Goal: Information Seeking & Learning: Learn about a topic

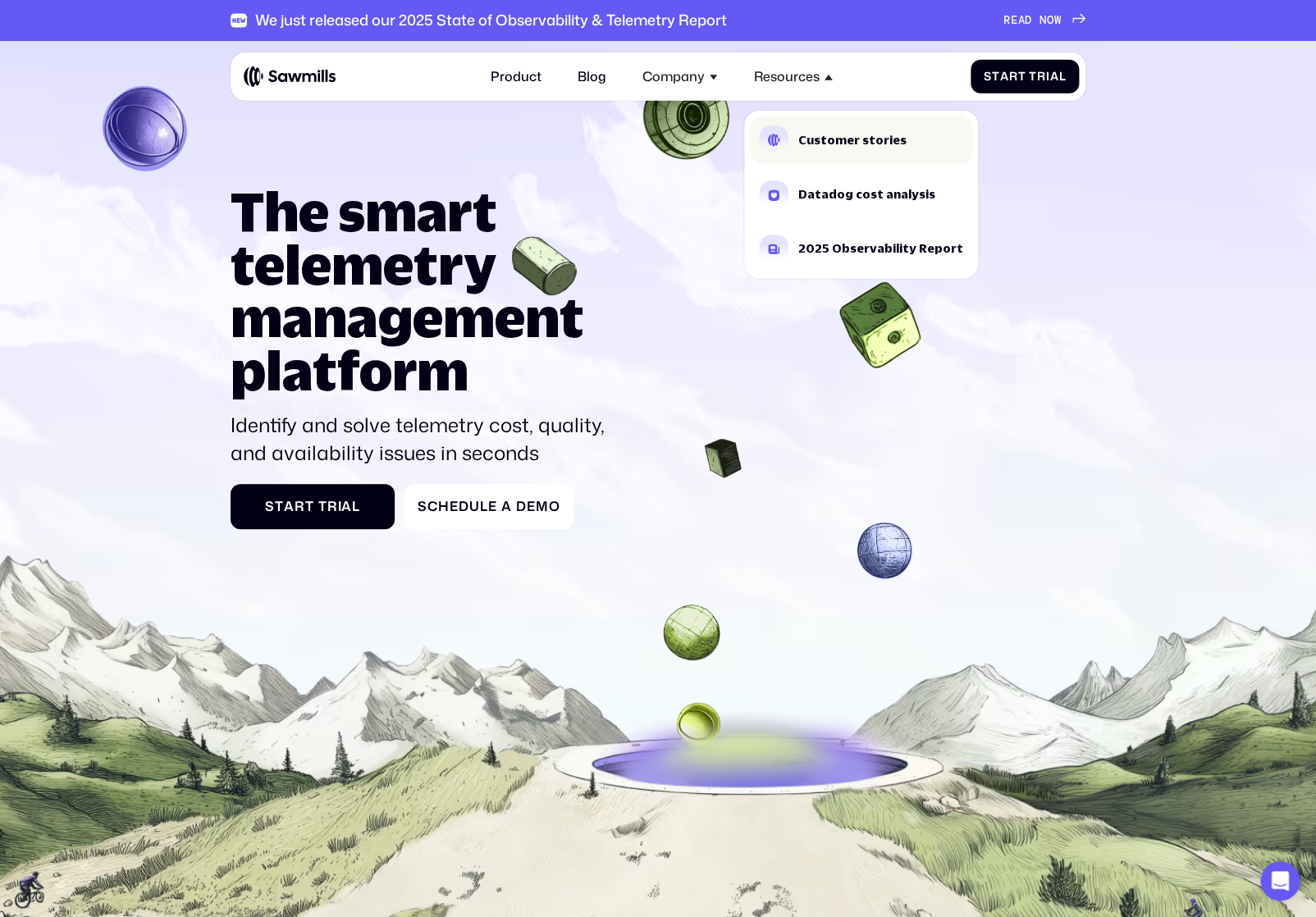
click at [821, 150] on link "Customer stories" at bounding box center [861, 140] width 224 height 49
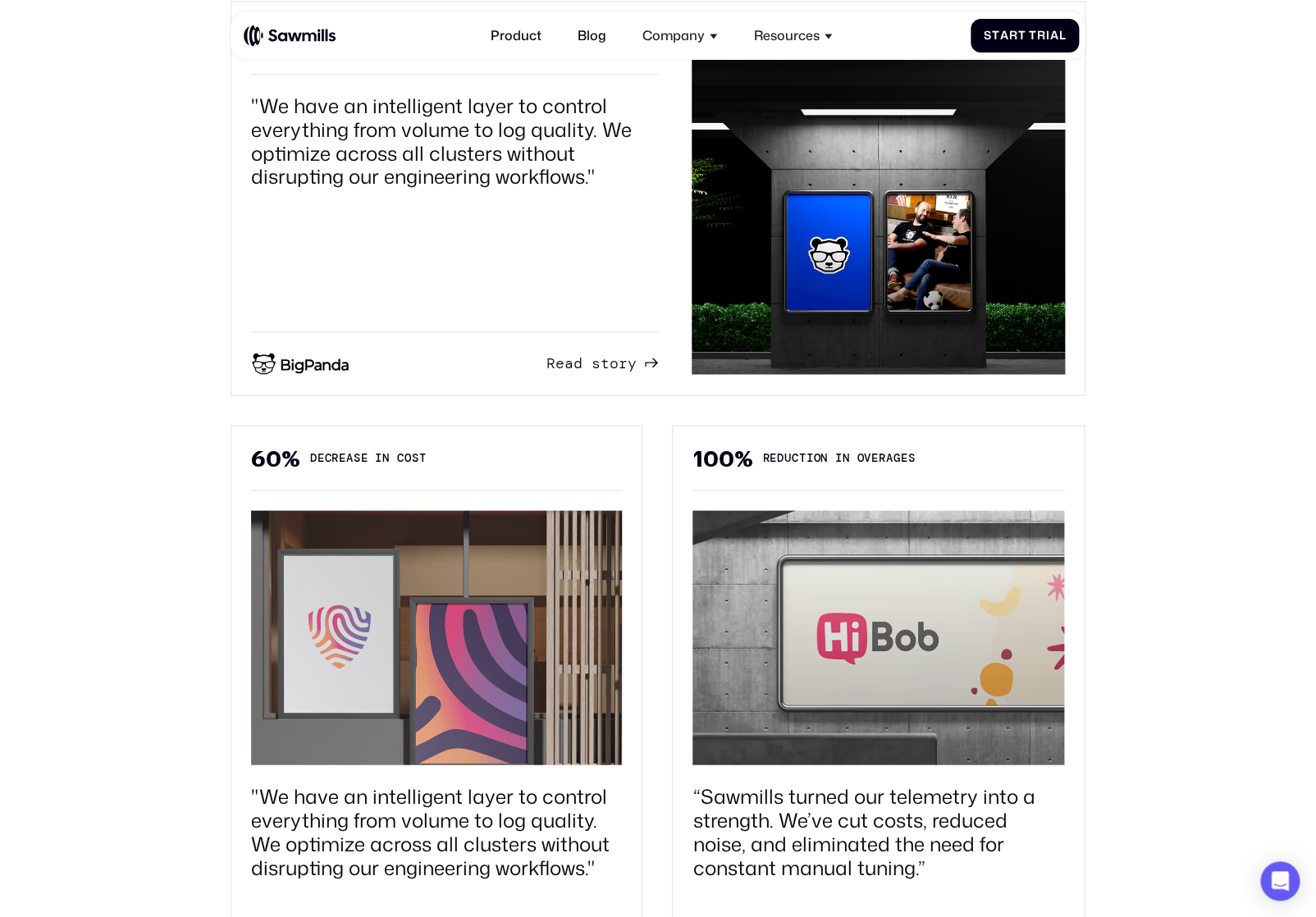
scroll to position [918, 0]
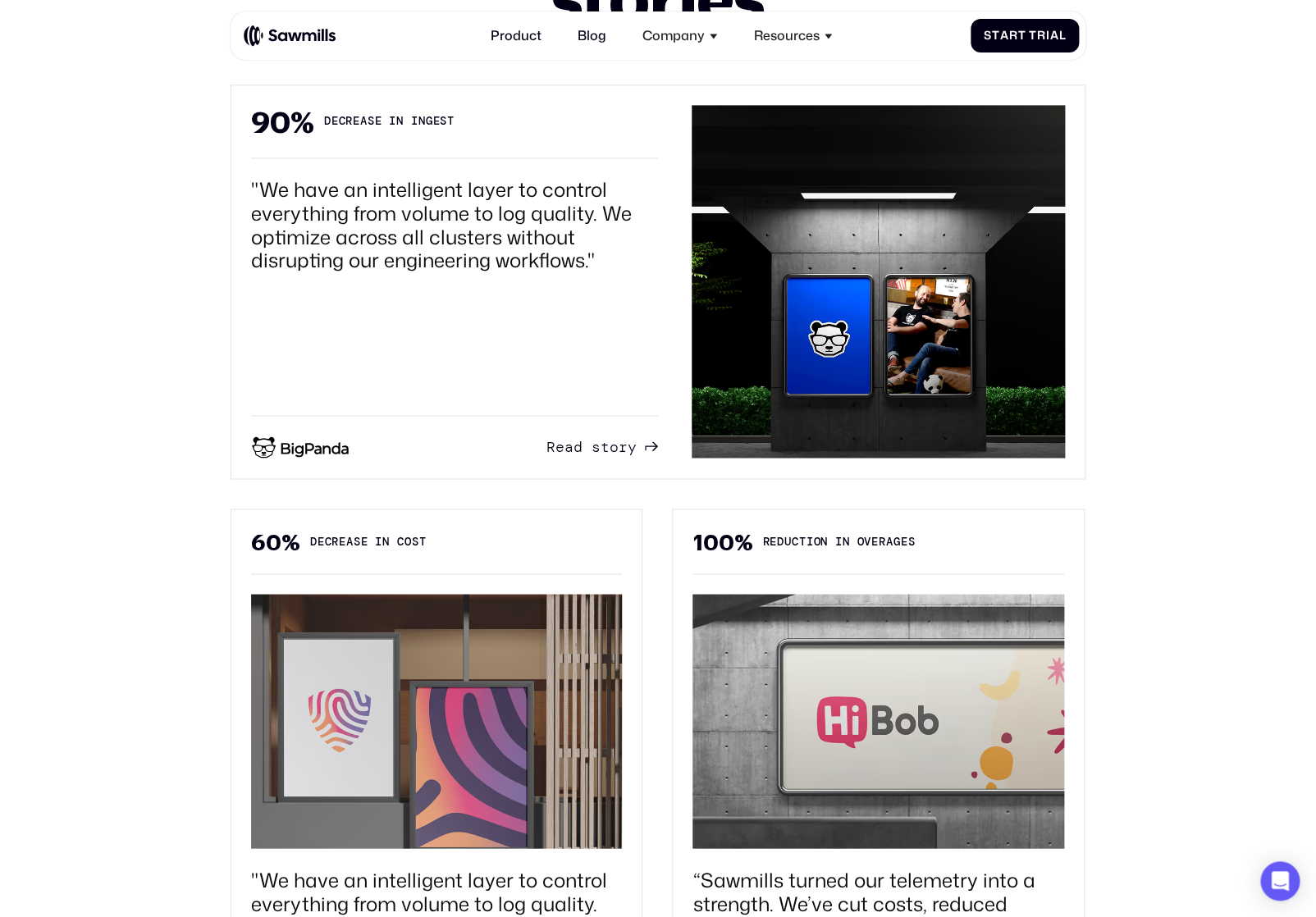
click at [616, 438] on span "o" at bounding box center [614, 429] width 9 height 18
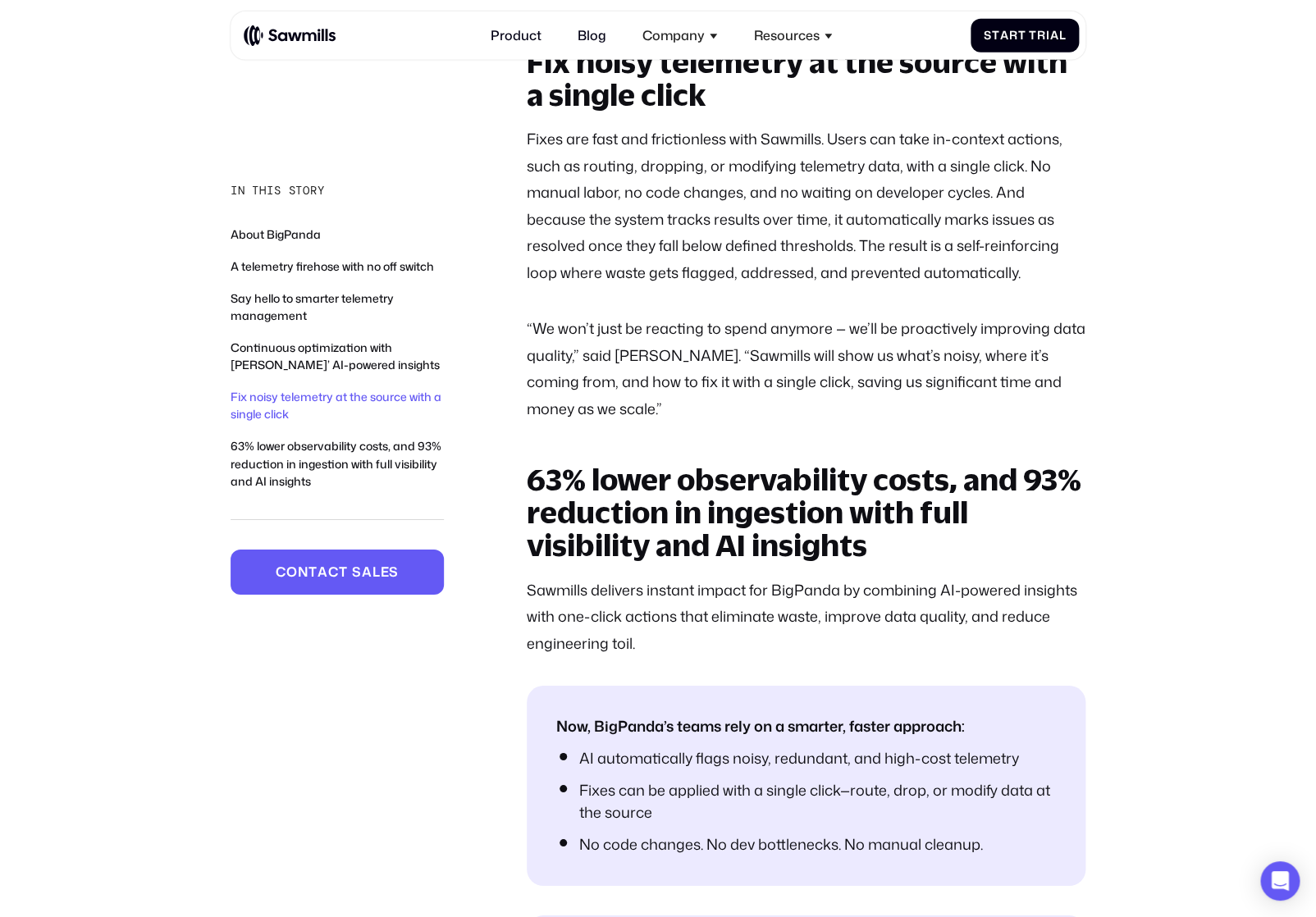
scroll to position [4710, 0]
